Goal: Information Seeking & Learning: Find contact information

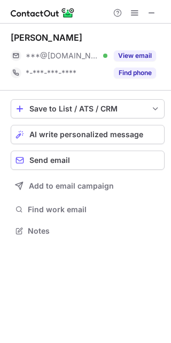
scroll to position [223, 171]
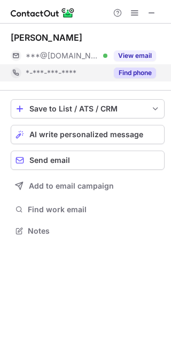
click at [121, 67] on div "Find phone" at bounding box center [132, 72] width 49 height 17
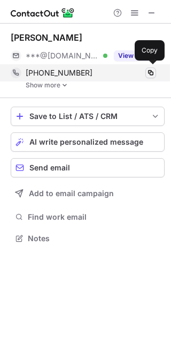
scroll to position [231, 171]
click at [152, 72] on span at bounding box center [151, 73] width 9 height 9
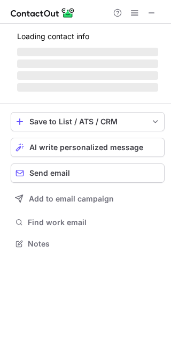
scroll to position [223, 171]
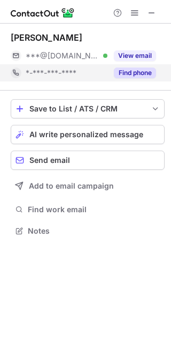
click at [136, 78] on div "Find phone" at bounding box center [132, 72] width 49 height 17
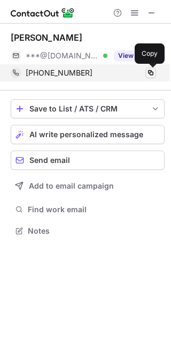
click at [147, 74] on span at bounding box center [151, 73] width 9 height 9
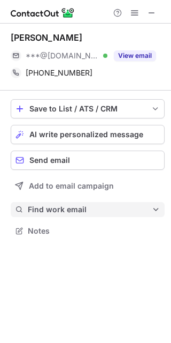
click at [55, 209] on span "Find work email" at bounding box center [90, 210] width 124 height 10
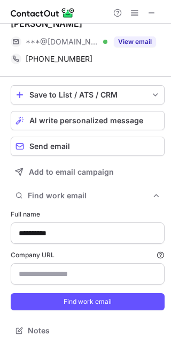
scroll to position [18, 0]
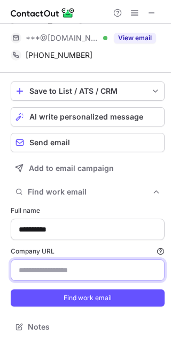
click at [39, 272] on input "Company URL Finding work email will consume 1 credit if a match is found." at bounding box center [88, 269] width 154 height 21
paste input "**********"
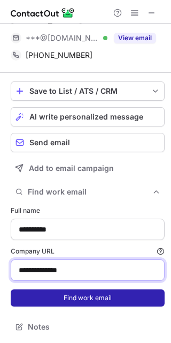
type input "**********"
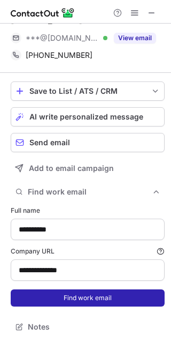
click at [45, 302] on button "Find work email" at bounding box center [88, 297] width 154 height 17
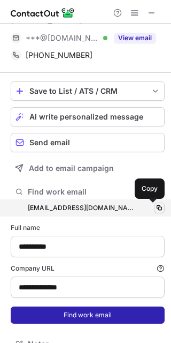
click at [155, 205] on span at bounding box center [159, 208] width 9 height 9
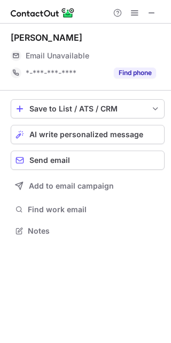
scroll to position [223, 171]
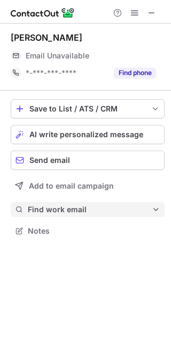
click at [58, 205] on span "Find work email" at bounding box center [90, 210] width 124 height 10
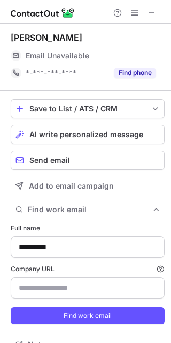
scroll to position [18, 0]
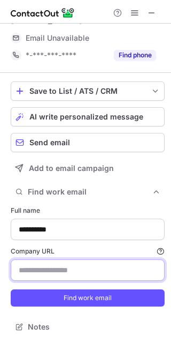
click at [47, 274] on input "Company URL Finding work email will consume 1 credit if a match is found." at bounding box center [88, 269] width 154 height 21
paste input "**********"
type input "**********"
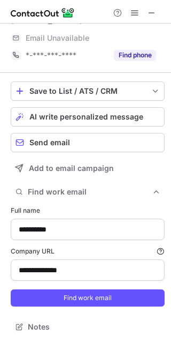
click at [52, 287] on form "**********" at bounding box center [88, 256] width 154 height 114
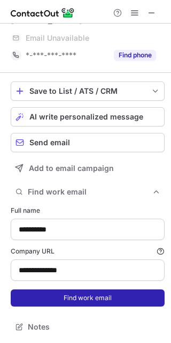
click at [42, 291] on button "Find work email" at bounding box center [88, 297] width 154 height 17
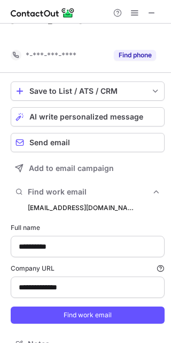
scroll to position [337, 164]
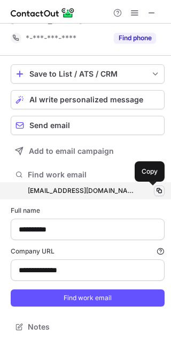
click at [155, 191] on span at bounding box center [159, 190] width 9 height 9
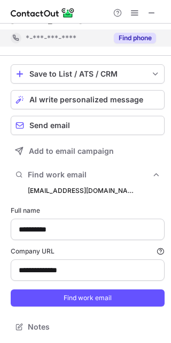
click at [135, 41] on button "Find phone" at bounding box center [135, 38] width 42 height 11
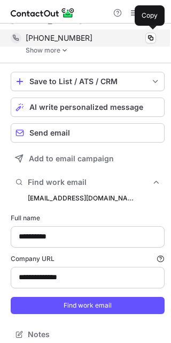
scroll to position [0, 0]
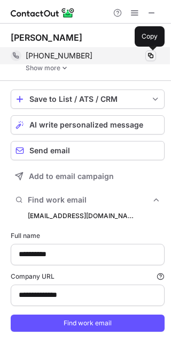
click at [151, 58] on span at bounding box center [151, 55] width 9 height 9
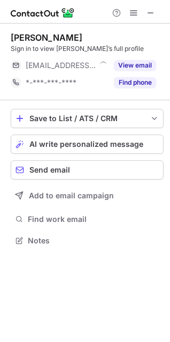
scroll to position [233, 170]
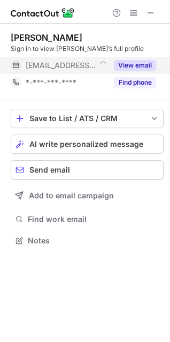
click at [131, 62] on button "View email" at bounding box center [135, 65] width 42 height 11
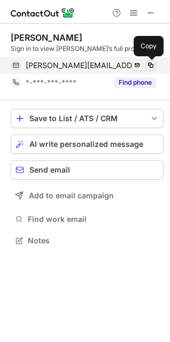
click at [149, 64] on span at bounding box center [151, 65] width 9 height 9
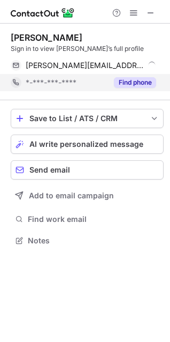
click at [141, 78] on button "Find phone" at bounding box center [135, 82] width 42 height 11
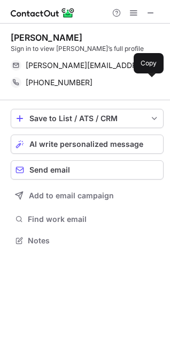
click at [151, 82] on span at bounding box center [151, 82] width 9 height 9
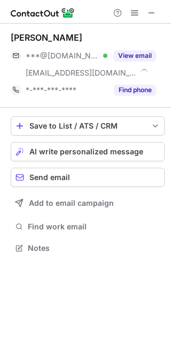
scroll to position [241, 171]
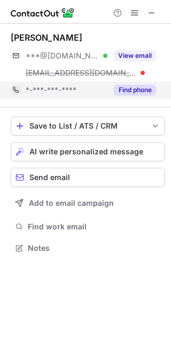
click at [126, 85] on button "Find phone" at bounding box center [135, 90] width 42 height 11
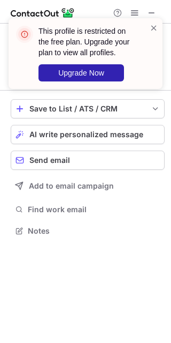
scroll to position [223, 171]
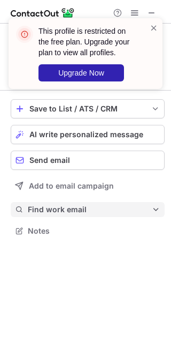
click at [49, 213] on span "Find work email" at bounding box center [90, 210] width 124 height 10
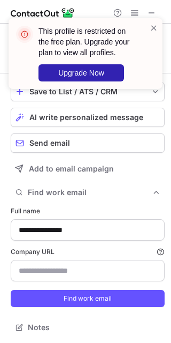
scroll to position [1, 0]
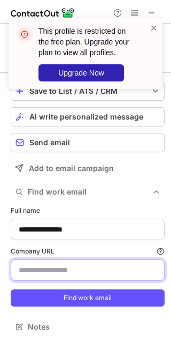
click at [50, 277] on input "Company URL Finding work email will consume 1 credit if a match is found." at bounding box center [88, 269] width 154 height 21
paste input "********"
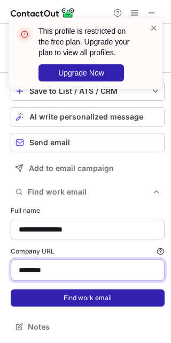
type input "********"
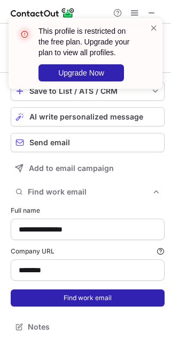
click at [28, 304] on button "Find work email" at bounding box center [88, 297] width 154 height 17
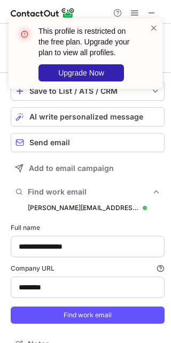
scroll to position [337, 164]
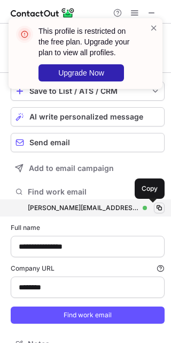
click at [155, 207] on span at bounding box center [159, 208] width 9 height 9
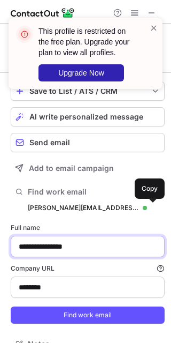
click at [69, 244] on input "**********" at bounding box center [88, 246] width 154 height 21
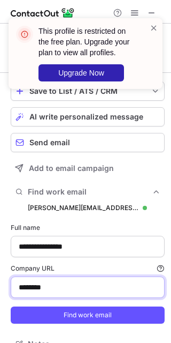
click at [42, 284] on input "********" at bounding box center [88, 286] width 154 height 21
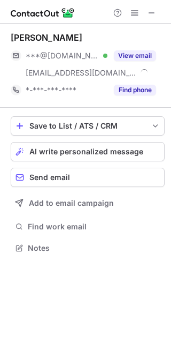
scroll to position [241, 171]
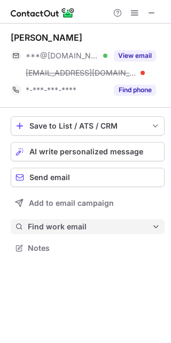
click at [70, 222] on span "Find work email" at bounding box center [90, 227] width 124 height 10
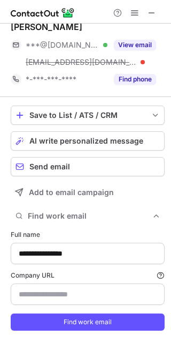
scroll to position [35, 0]
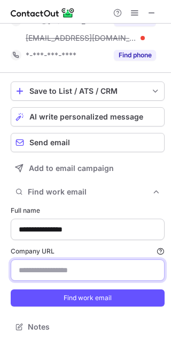
click at [42, 267] on input "Company URL Finding work email will consume 1 credit if a match is found." at bounding box center [88, 269] width 154 height 21
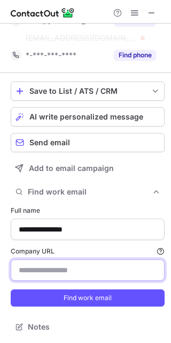
paste input "********"
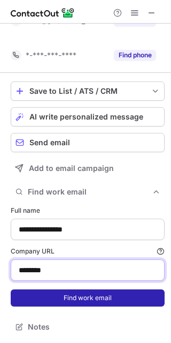
scroll to position [18, 0]
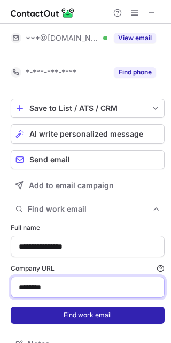
type input "********"
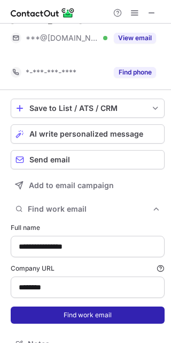
click at [48, 306] on button "Find work email" at bounding box center [88, 314] width 154 height 17
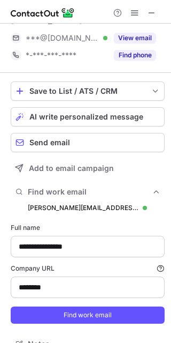
scroll to position [354, 164]
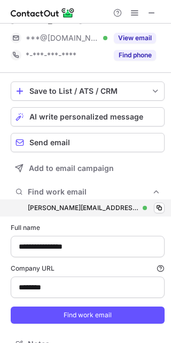
click at [146, 207] on div "[PERSON_NAME][EMAIL_ADDRESS][DOMAIN_NAME] [DOMAIN_NAME][EMAIL_ADDRESS][DOMAIN_N…" at bounding box center [88, 207] width 154 height 17
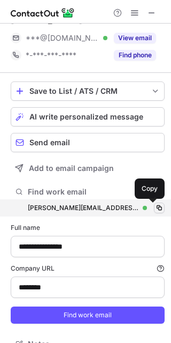
click at [155, 208] on span at bounding box center [159, 208] width 9 height 9
